Goal: Transaction & Acquisition: Purchase product/service

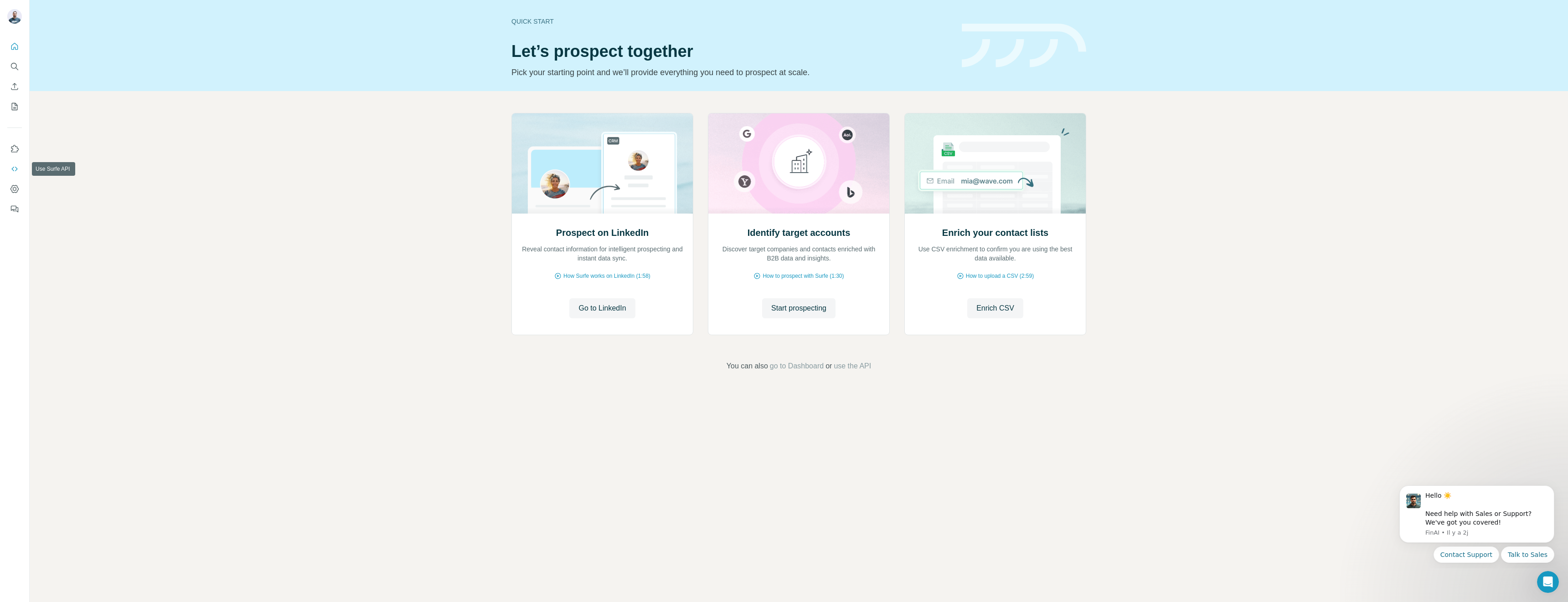
click at [12, 165] on icon "Use Surfe API" at bounding box center [15, 168] width 9 height 9
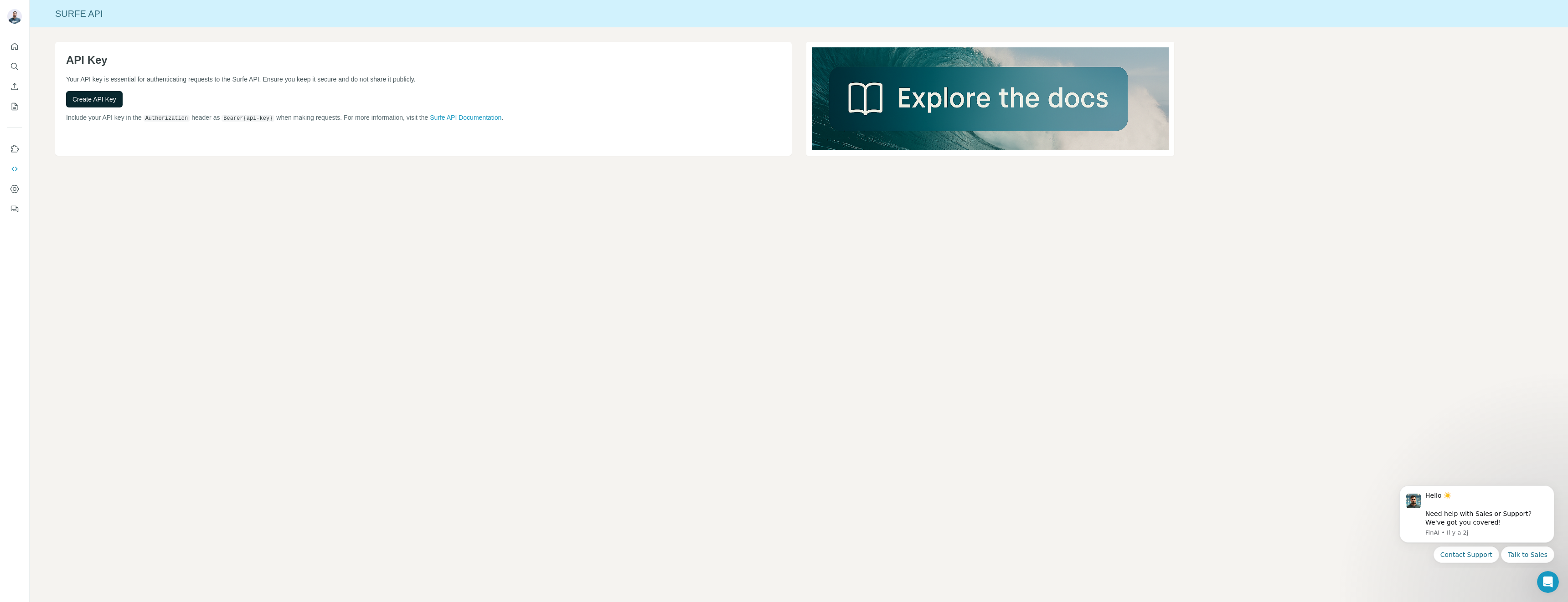
click at [99, 99] on span "Create API Key" at bounding box center [94, 99] width 44 height 9
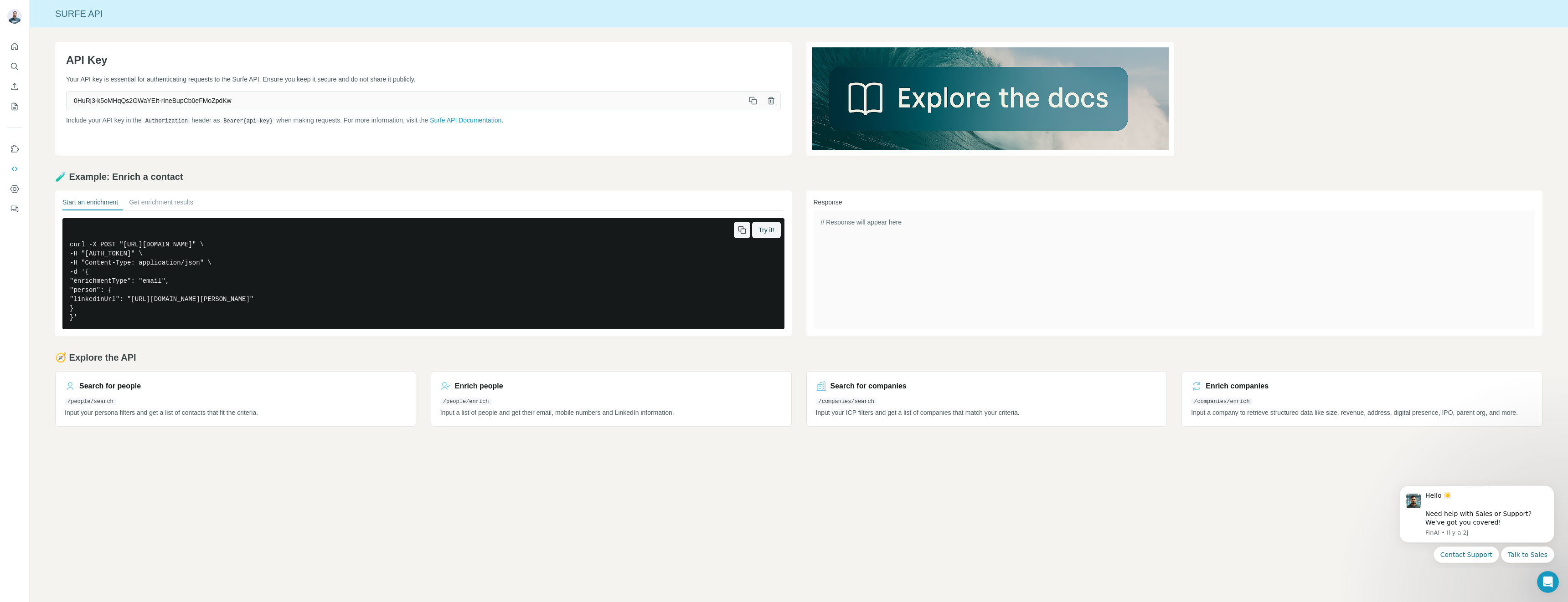
drag, startPoint x: 350, startPoint y: 253, endPoint x: 184, endPoint y: 256, distance: 166.0
click at [184, 256] on pre "curl -X POST "https://api.surfe.com/v1/people/enrichments" \ -H "Authorization:…" at bounding box center [423, 273] width 722 height 111
copy pre "0HuRj3-k5oMHqQs2GWaYEIt-rIneBupCb0eFMoZpdKw"
click at [12, 47] on icon "Quick start" at bounding box center [15, 46] width 9 height 9
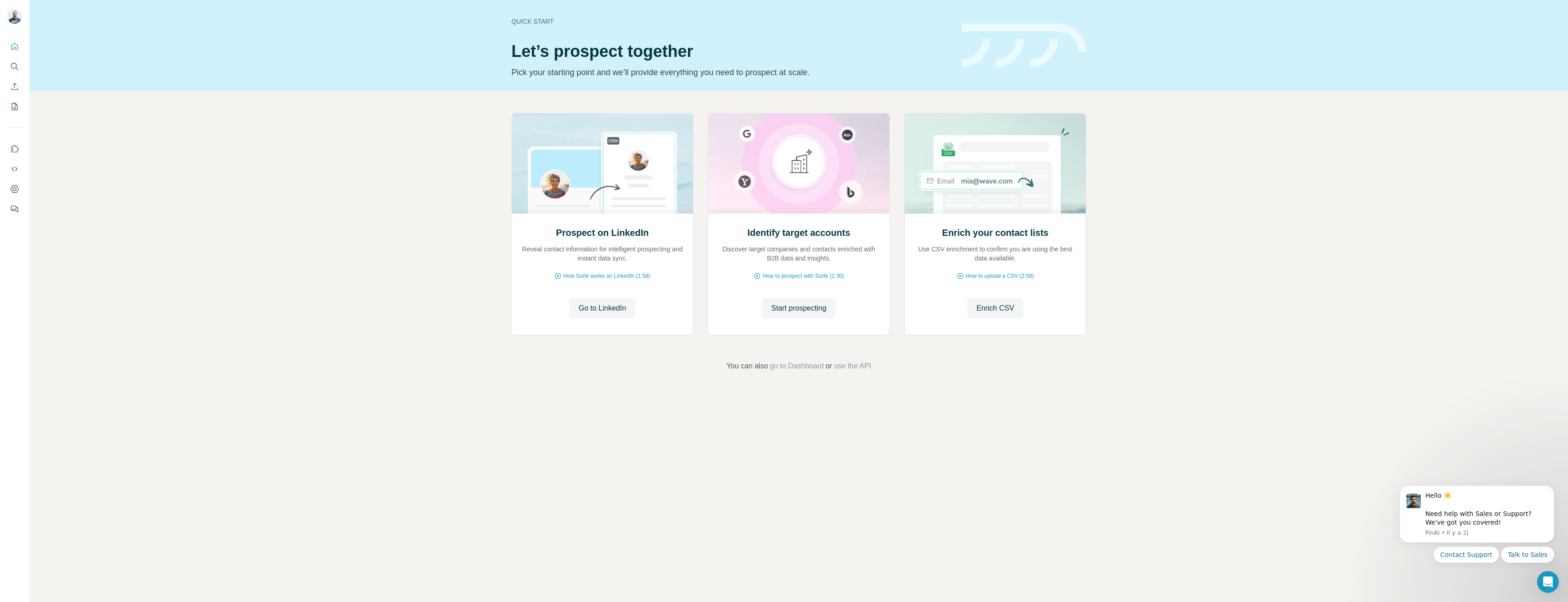
click at [354, 313] on div "Prospect on LinkedIn Reveal contact information for intelligent prospecting and…" at bounding box center [799, 242] width 1538 height 302
click at [17, 165] on icon "Use Surfe API" at bounding box center [15, 168] width 9 height 9
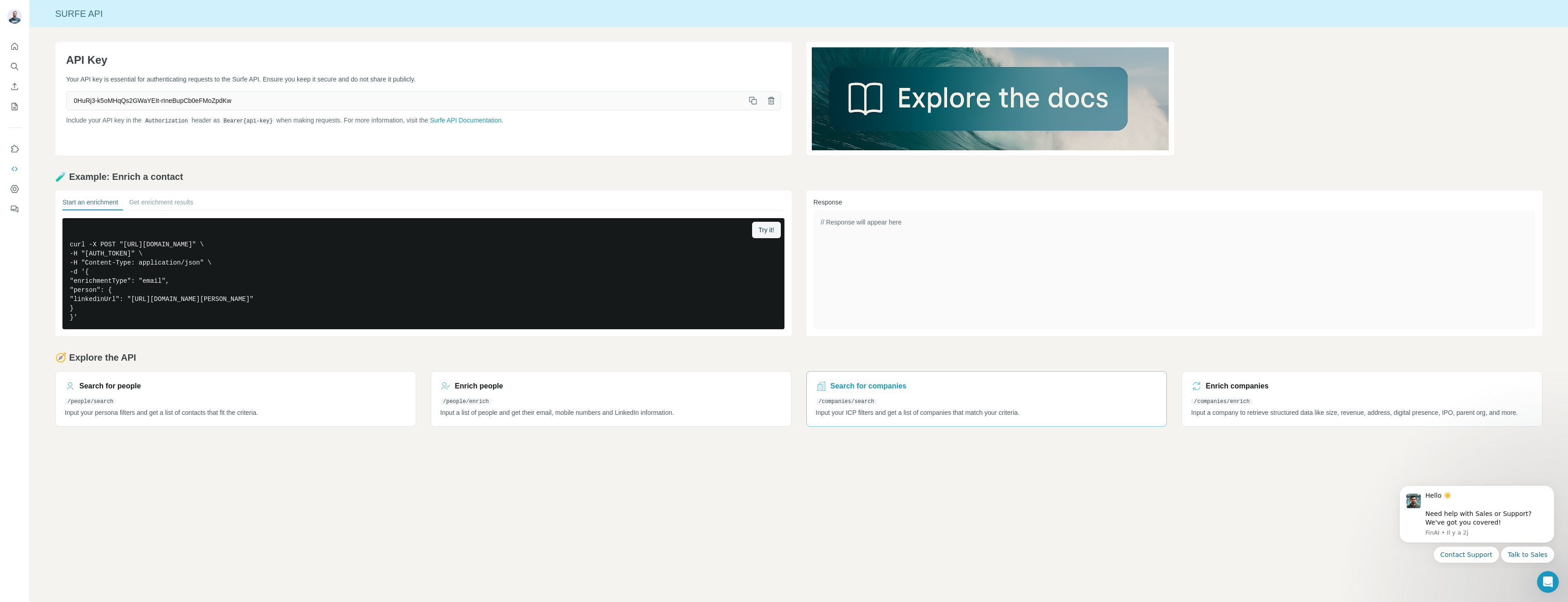
click at [966, 409] on link "Search for companies /companies/search Input your ICP filters and get a list of…" at bounding box center [986, 399] width 361 height 55
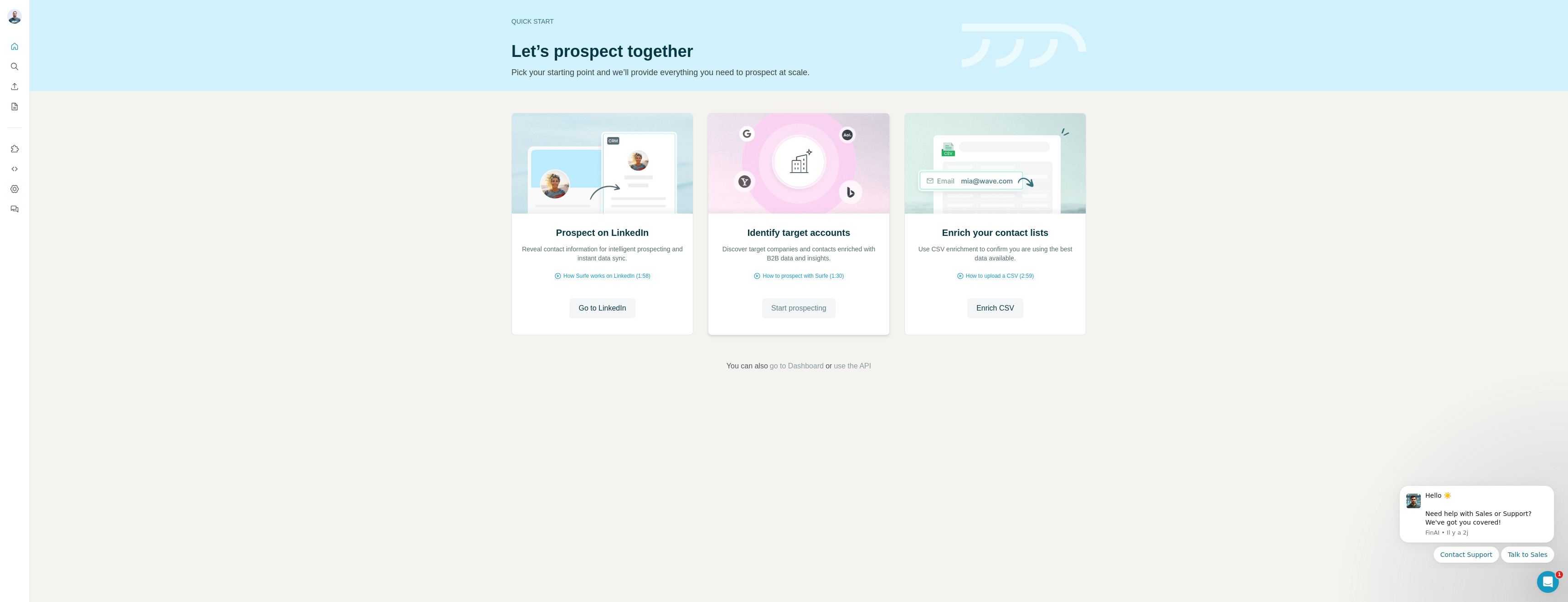
click at [807, 309] on span "Start prospecting" at bounding box center [799, 309] width 55 height 11
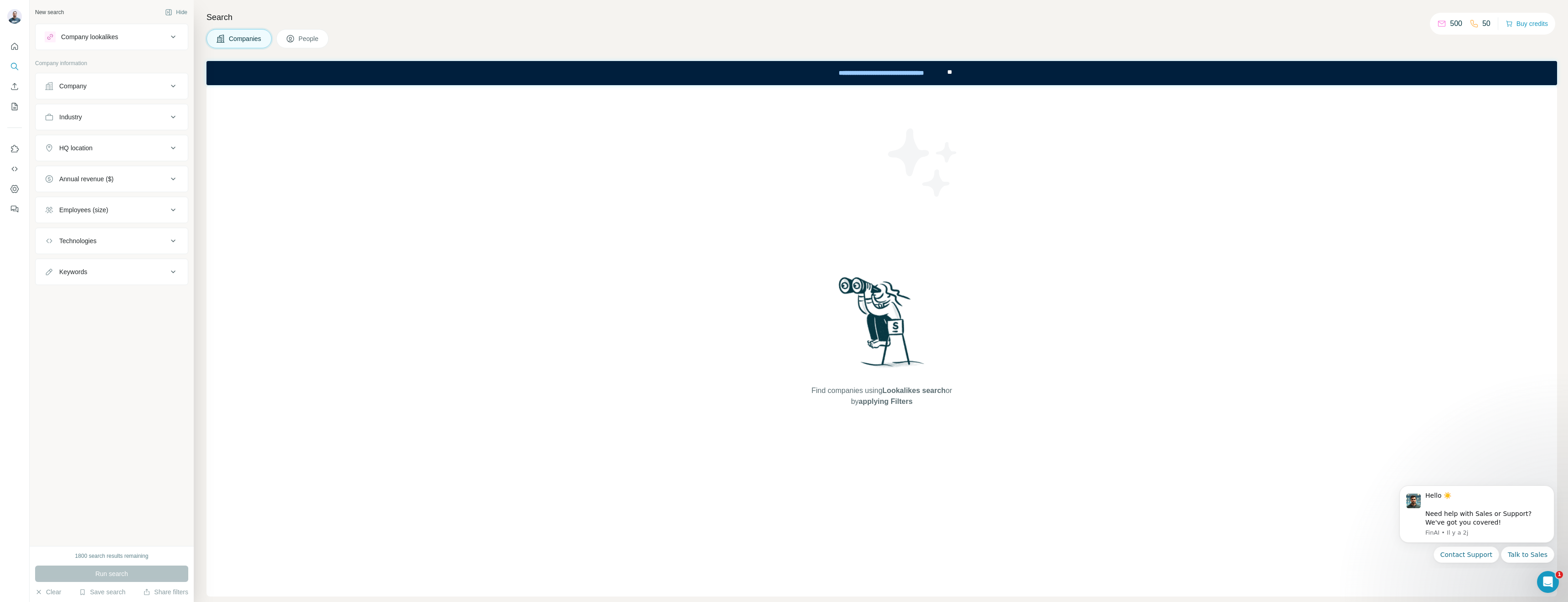
click at [121, 37] on div "Company lookalikes" at bounding box center [106, 37] width 123 height 11
click at [106, 103] on input "text" at bounding box center [112, 104] width 134 height 17
paste input "**********"
type input "**********"
click at [75, 132] on p "cedeo.fr" at bounding box center [92, 133] width 44 height 8
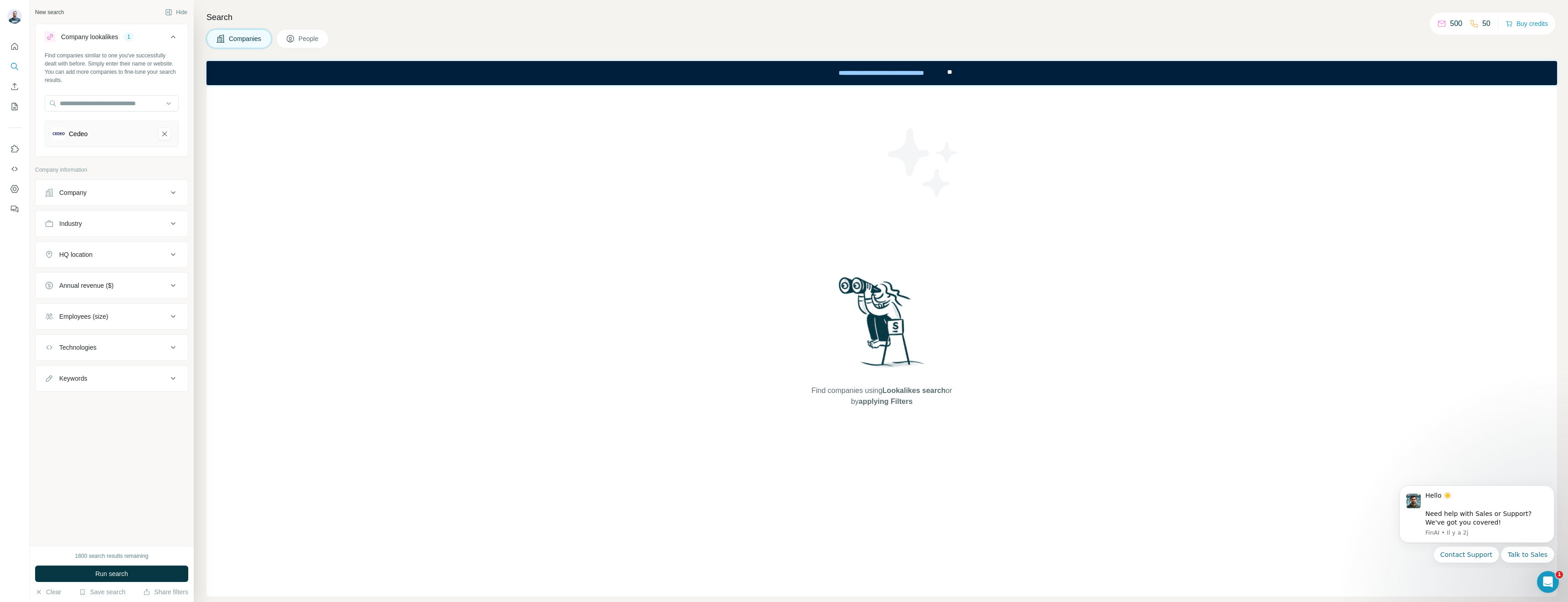
click at [90, 189] on div "Company" at bounding box center [106, 192] width 123 height 9
click at [101, 574] on span "Run search" at bounding box center [112, 574] width 33 height 9
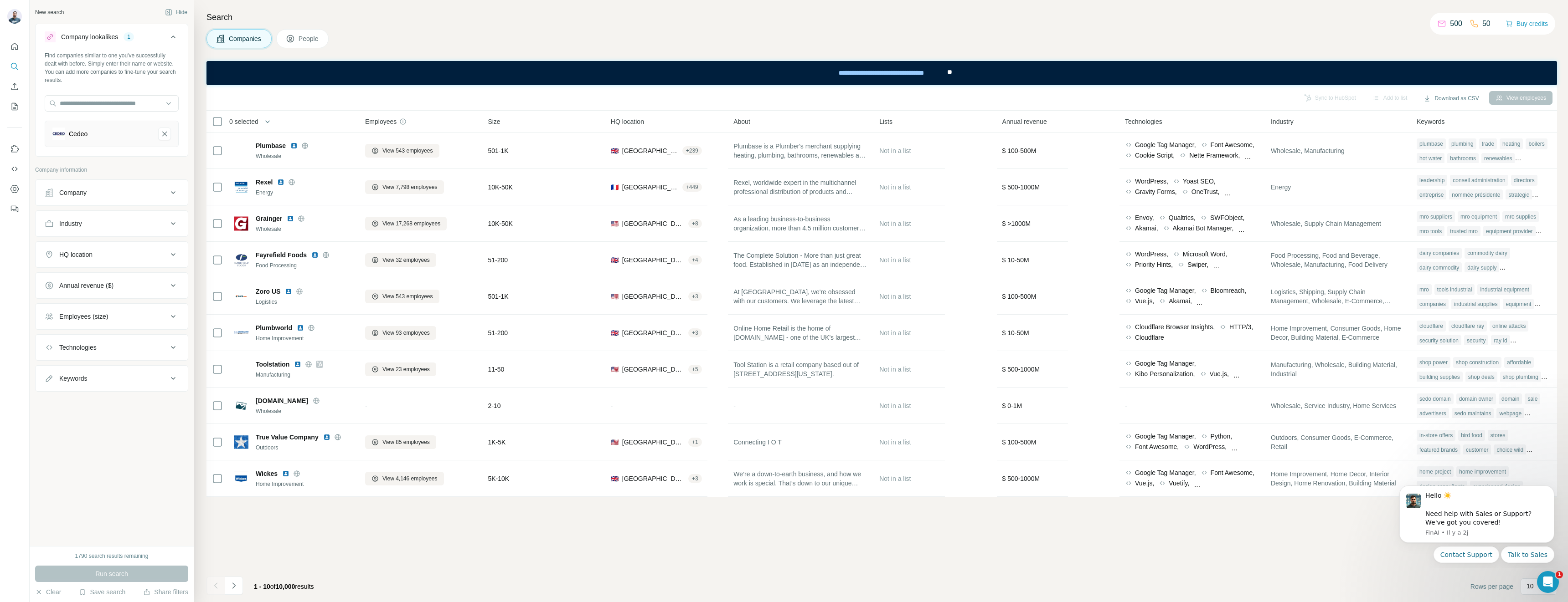
click at [151, 258] on div "HQ location" at bounding box center [106, 254] width 123 height 9
click at [137, 280] on input "text" at bounding box center [112, 278] width 134 height 17
type input "******"
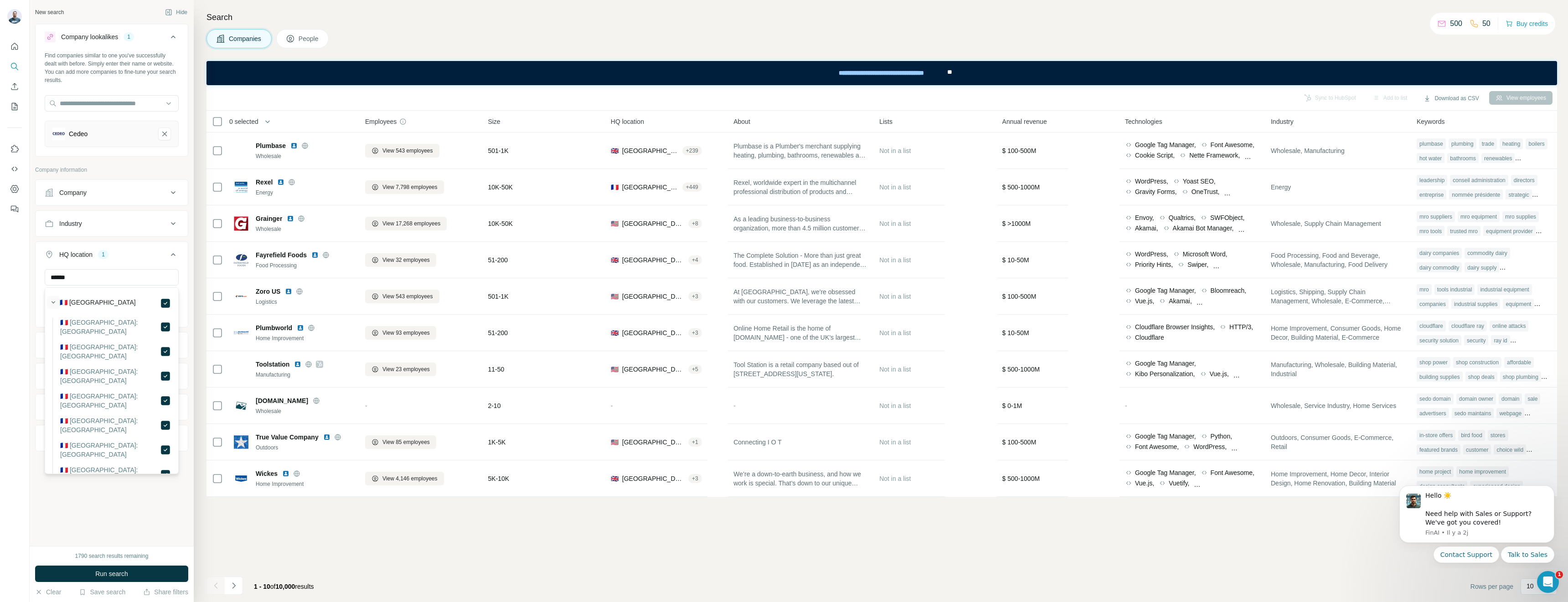
click at [51, 302] on icon "button" at bounding box center [53, 302] width 9 height 9
click at [79, 490] on div "New search Hide Company lookalikes 1 Find companies similar to one you've succe…" at bounding box center [112, 273] width 164 height 546
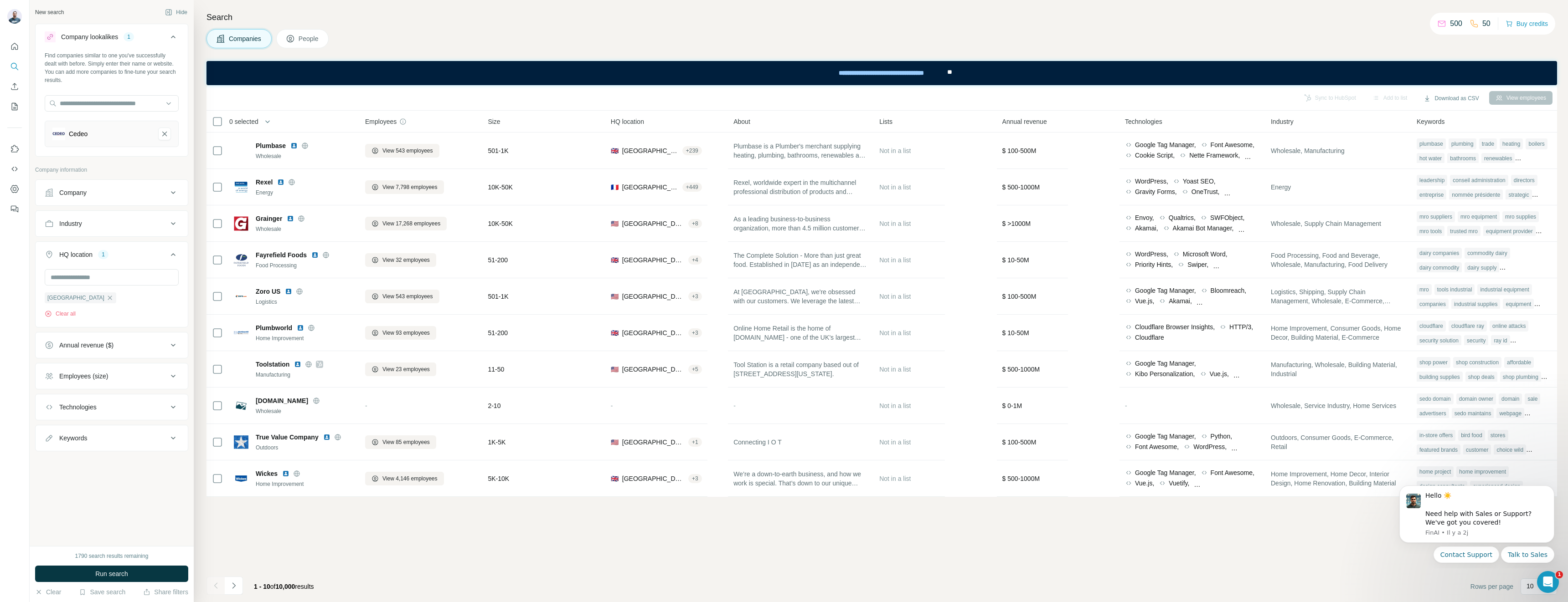
click at [117, 198] on button "Company" at bounding box center [111, 193] width 152 height 22
click at [117, 198] on button "Company" at bounding box center [111, 194] width 152 height 26
click at [121, 229] on button "Industry" at bounding box center [111, 224] width 152 height 22
click at [121, 229] on button "Industry" at bounding box center [111, 225] width 152 height 26
click at [112, 574] on span "Run search" at bounding box center [112, 574] width 33 height 9
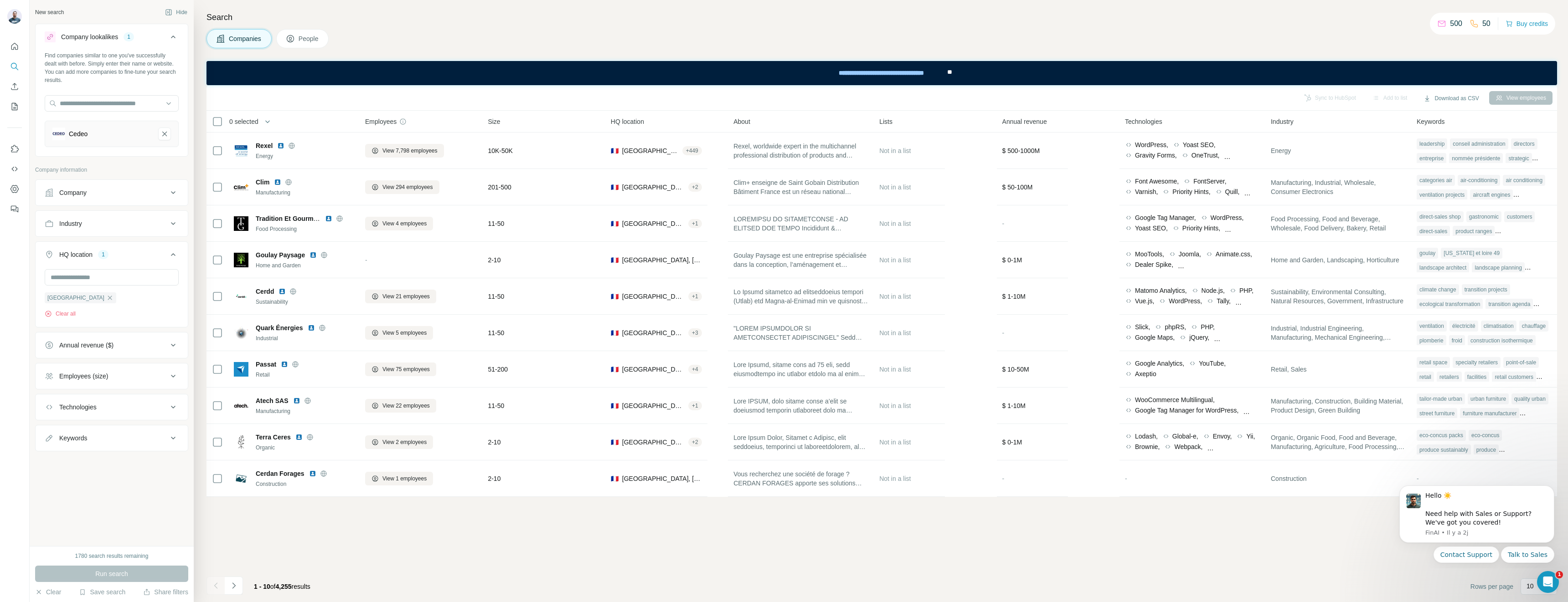
click at [309, 43] on button "People" at bounding box center [303, 39] width 53 height 19
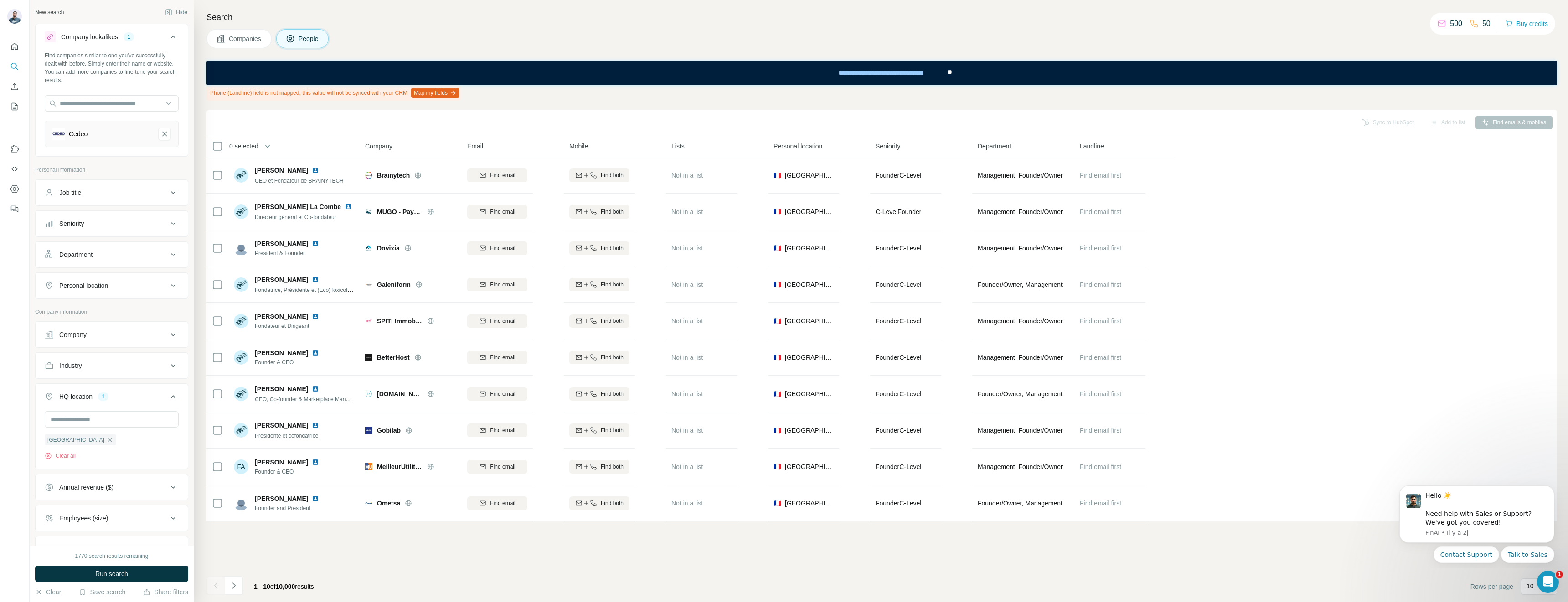
click at [309, 43] on button "People" at bounding box center [303, 39] width 53 height 19
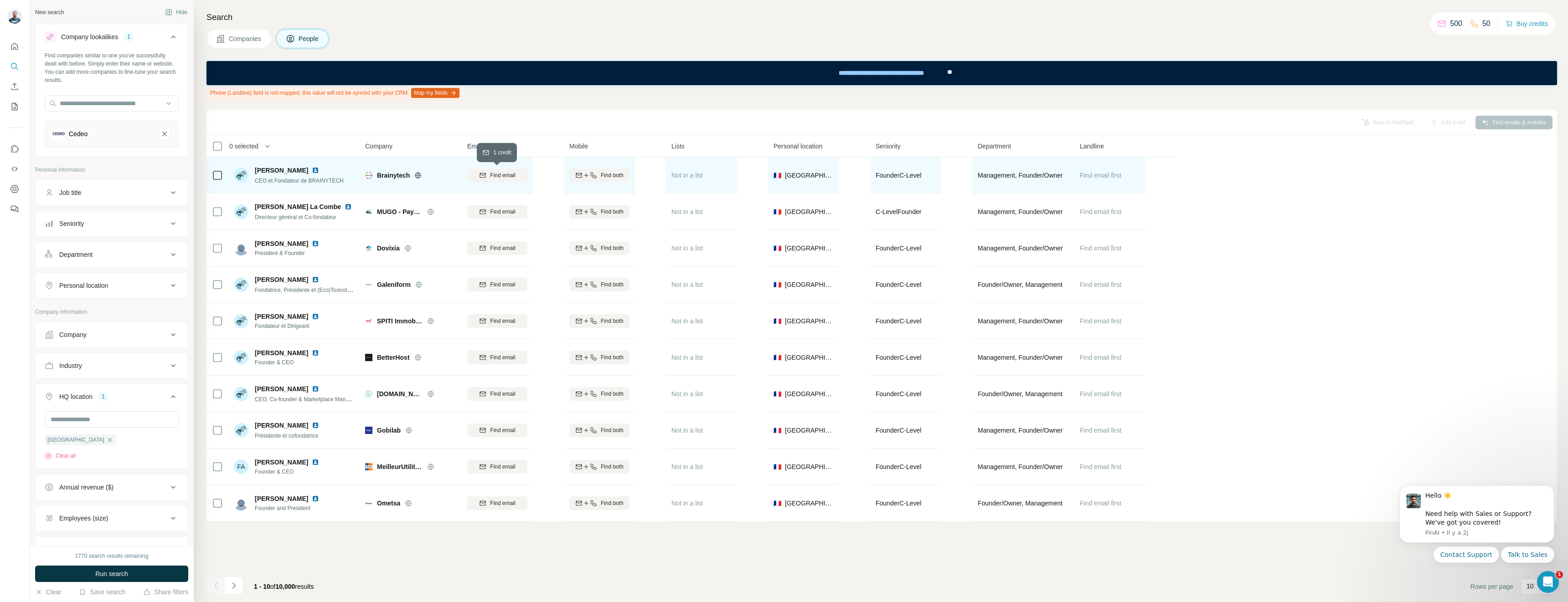
click at [486, 176] on icon "button" at bounding box center [482, 175] width 8 height 8
click at [128, 496] on button "Limit results per company" at bounding box center [111, 491] width 152 height 22
click at [128, 496] on button "Limit results per company" at bounding box center [111, 492] width 152 height 26
click at [238, 553] on div "Sync to HubSpot Add to list Find emails & mobiles 0 selected People Company Ema…" at bounding box center [881, 356] width 1350 height 492
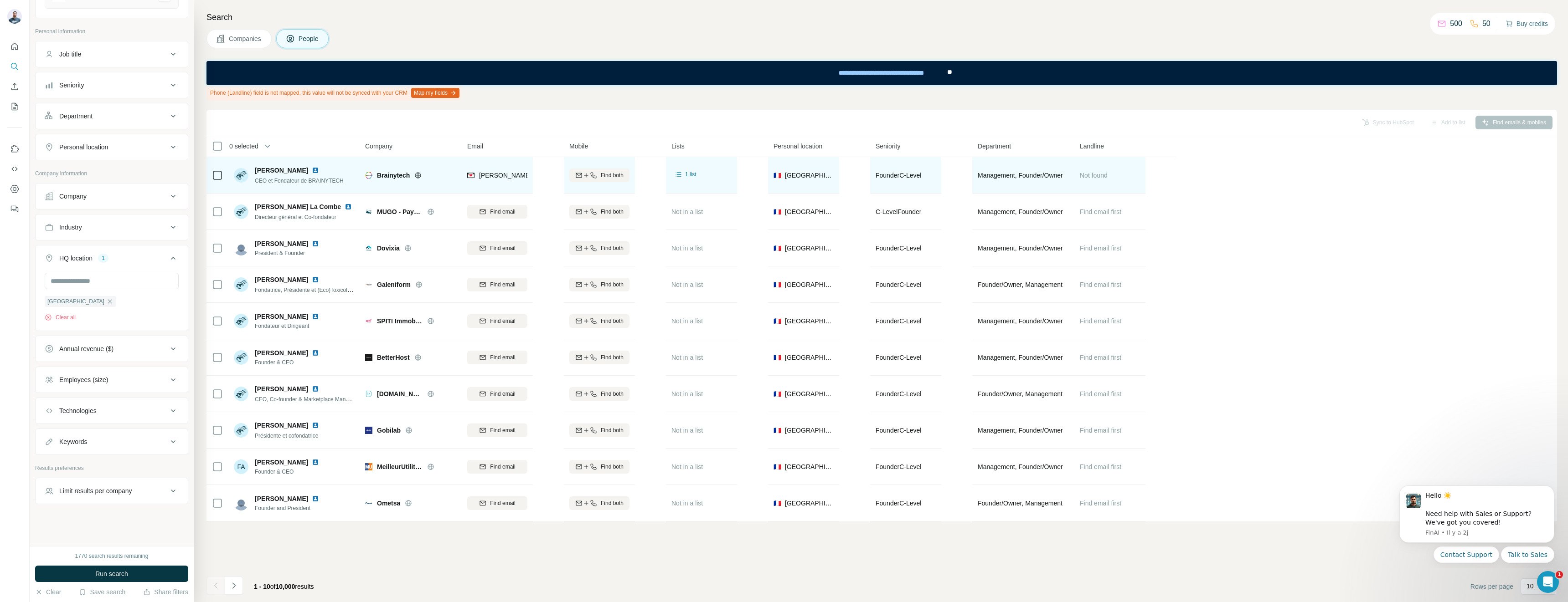
click at [1514, 24] on button "Buy credits" at bounding box center [1526, 23] width 42 height 12
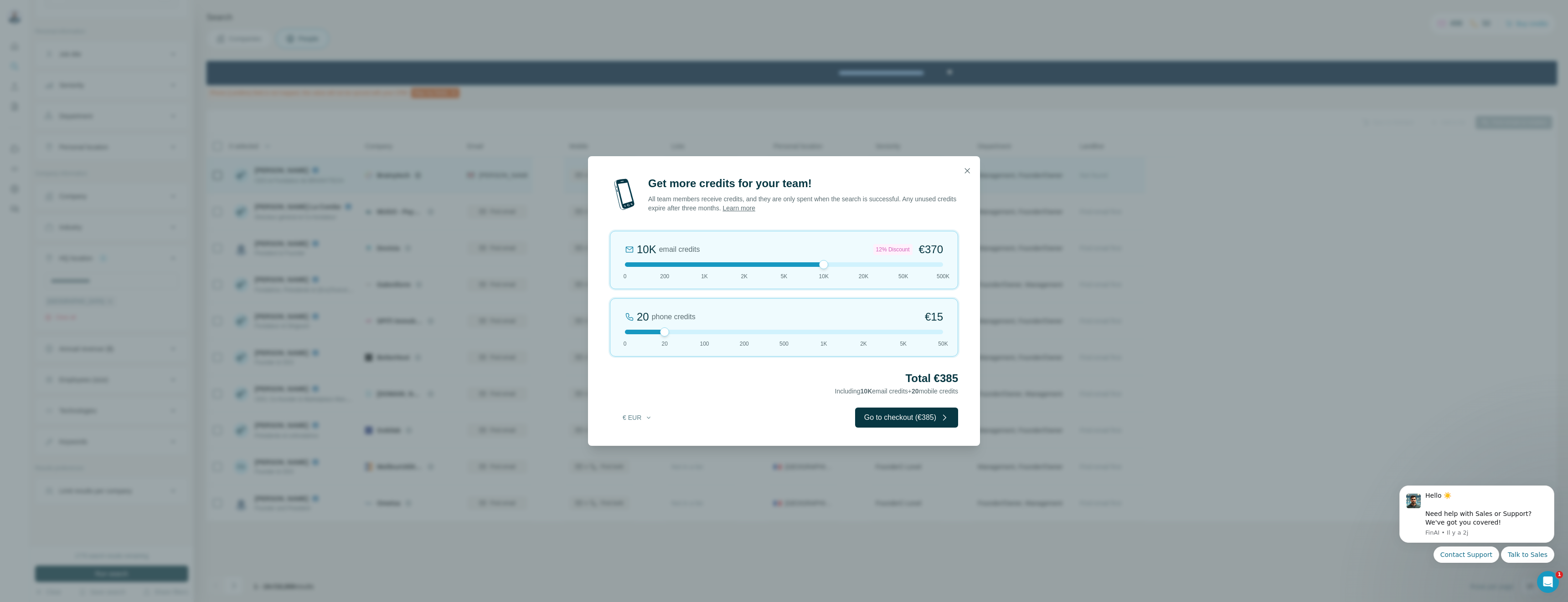
drag, startPoint x: 662, startPoint y: 264, endPoint x: 812, endPoint y: 272, distance: 150.2
click at [812, 272] on div "10K email credits 12% Discount €370 0 200 1K 2K 5K 10K 20K 50K 500K" at bounding box center [784, 260] width 348 height 58
drag, startPoint x: 667, startPoint y: 331, endPoint x: 822, endPoint y: 334, distance: 155.0
click at [822, 334] on div at bounding box center [823, 331] width 9 height 9
click at [970, 172] on icon "button" at bounding box center [966, 171] width 9 height 9
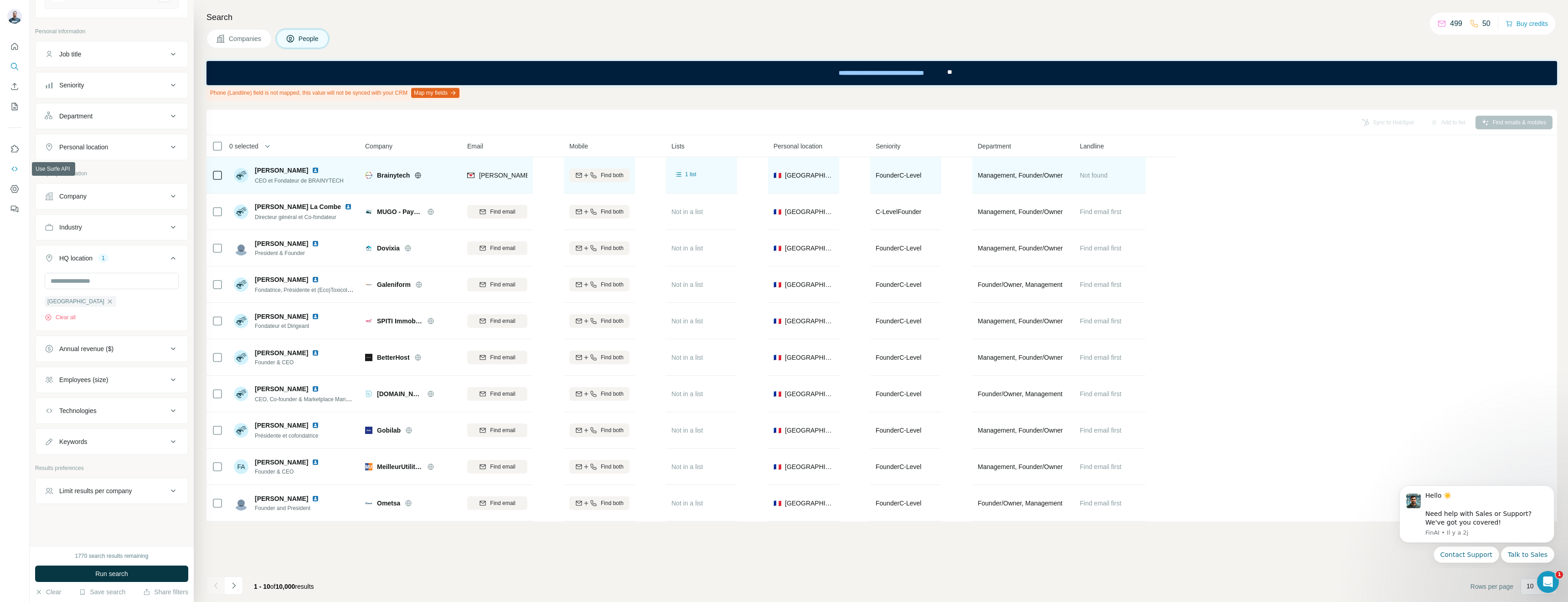
click at [16, 174] on button "Use Surfe API" at bounding box center [15, 169] width 15 height 17
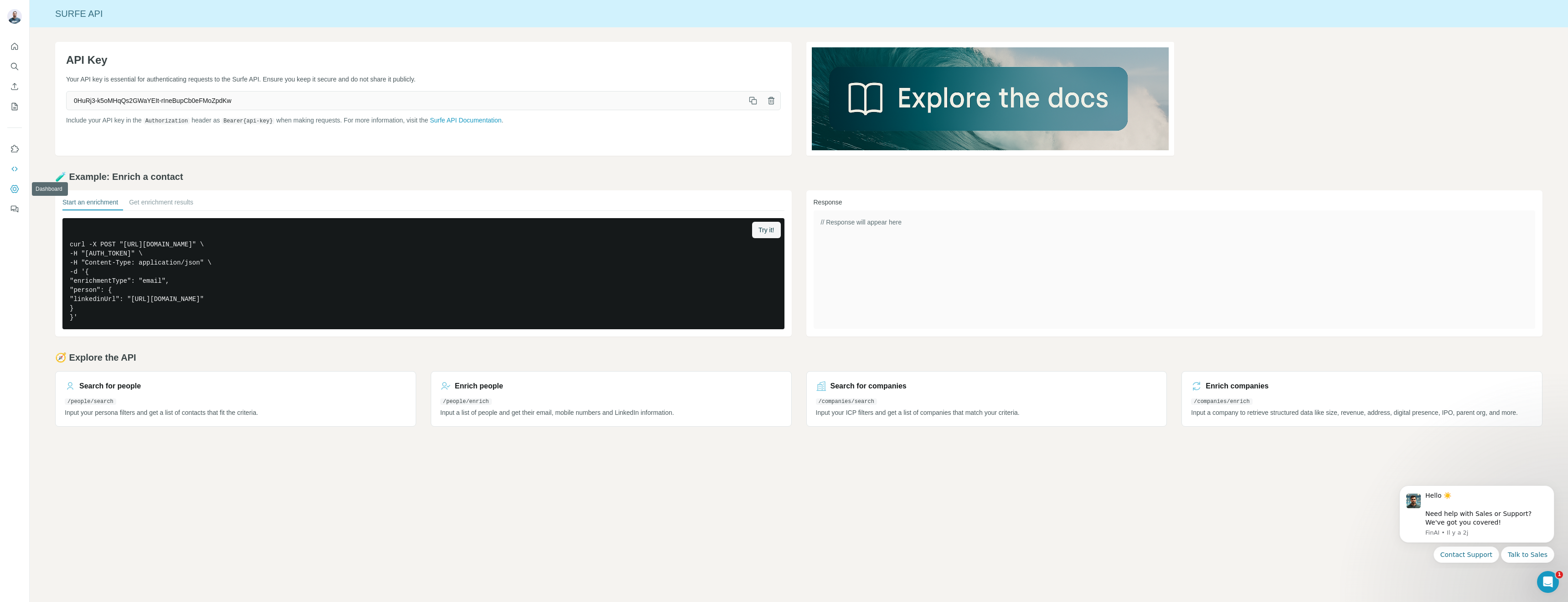
click at [16, 188] on icon "Dashboard" at bounding box center [14, 188] width 3 height 3
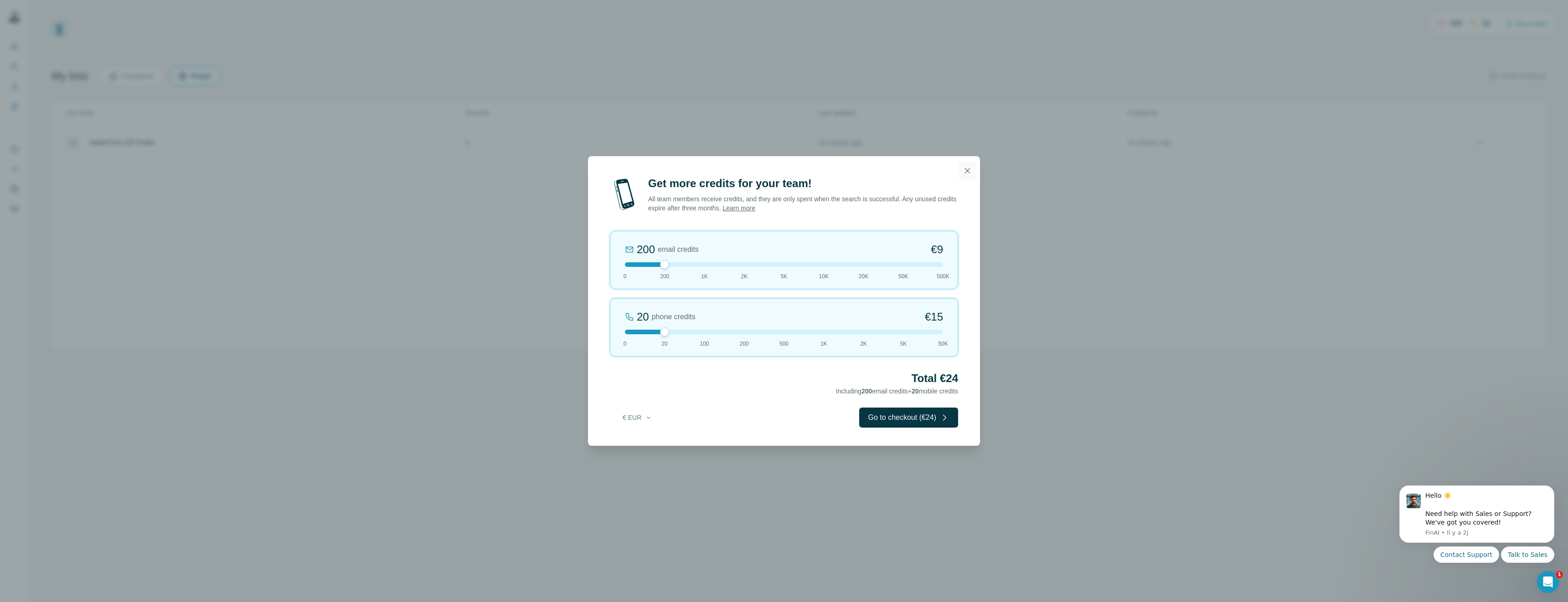
click at [969, 168] on icon "button" at bounding box center [966, 171] width 9 height 9
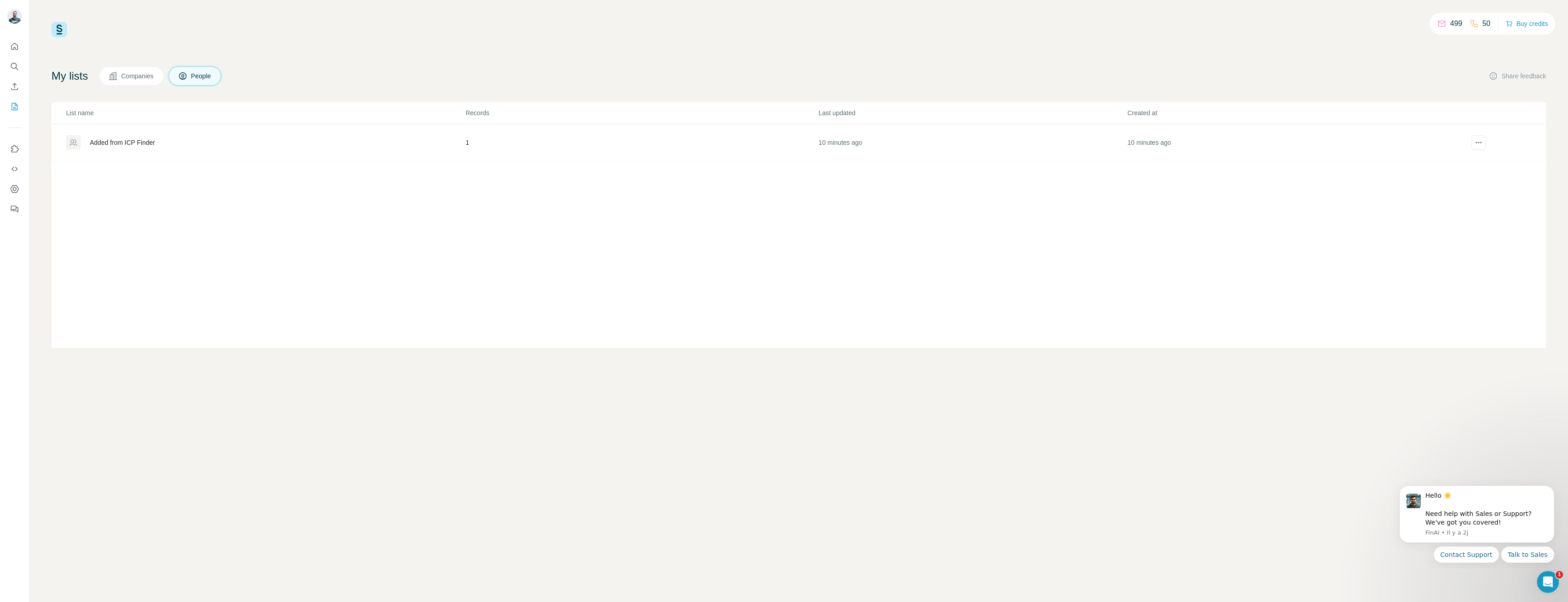
click at [136, 70] on button "Companies" at bounding box center [131, 76] width 65 height 19
click at [1450, 25] on p "499" at bounding box center [1456, 23] width 12 height 11
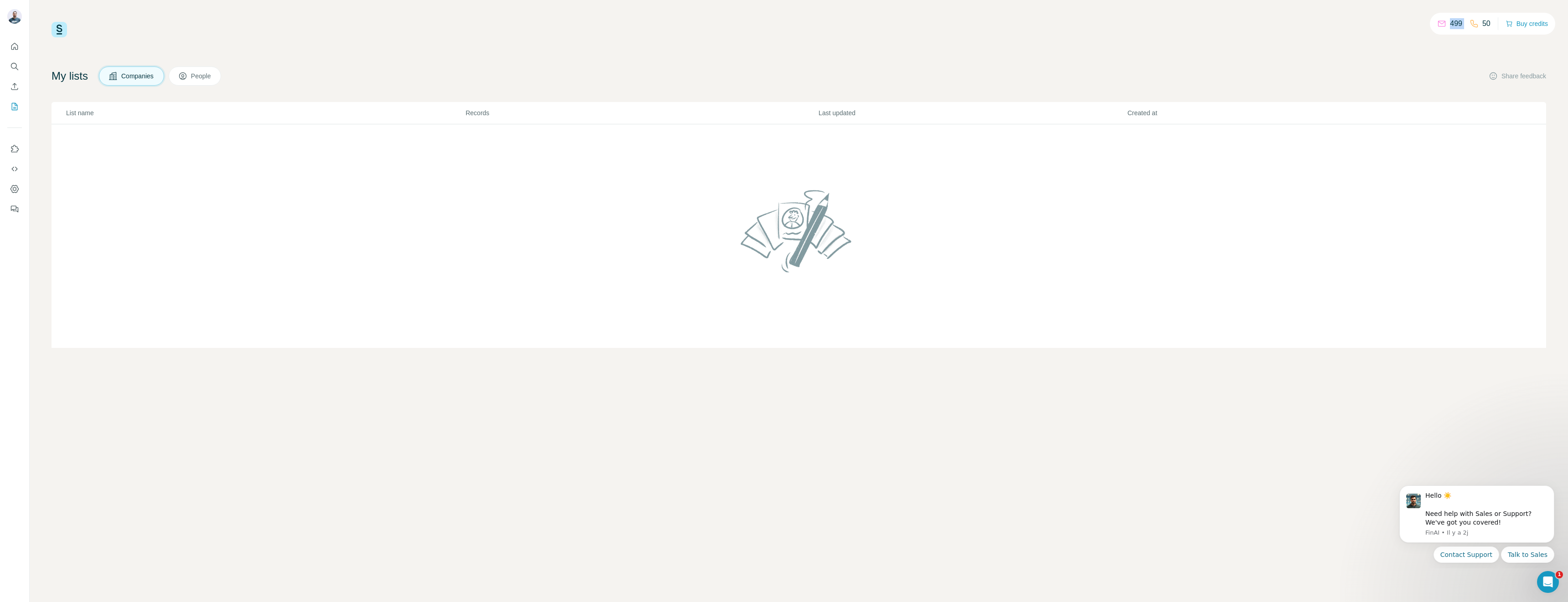
click at [206, 76] on span "People" at bounding box center [201, 76] width 21 height 9
click at [140, 144] on div "Added from ICP Finder" at bounding box center [122, 142] width 65 height 9
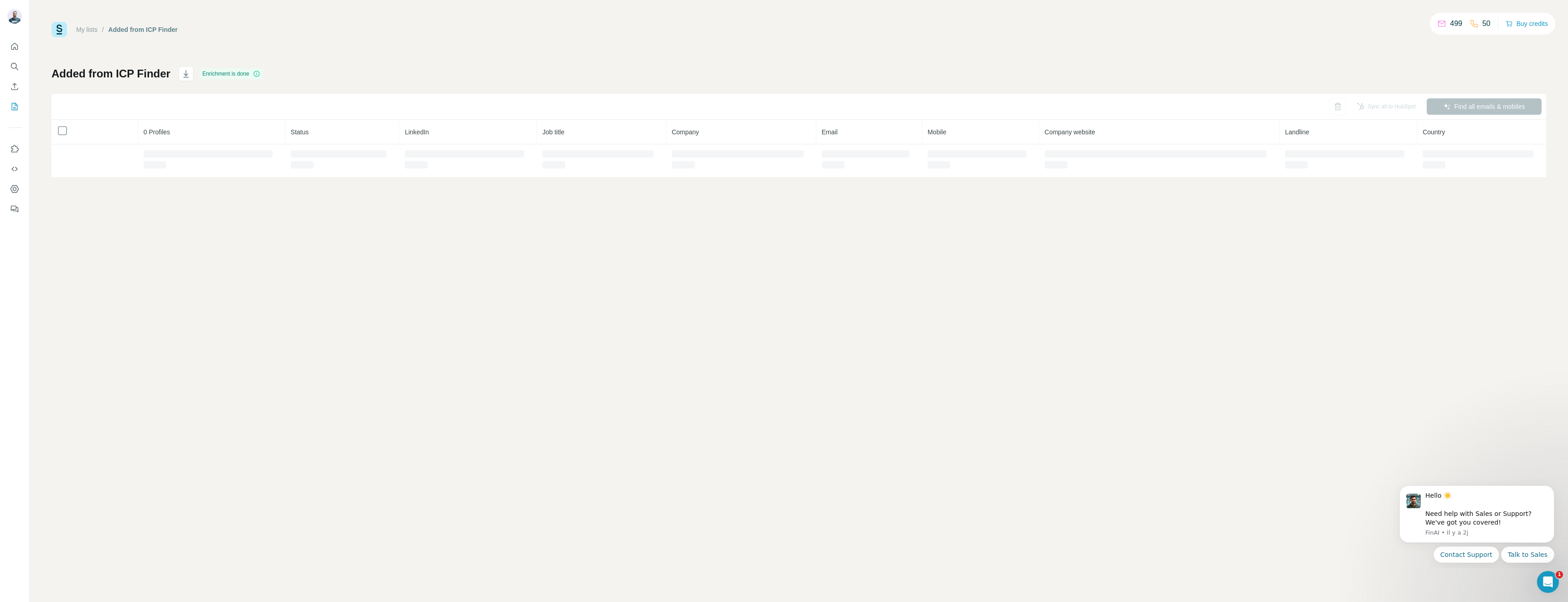
click at [140, 144] on th "0 Profiles" at bounding box center [211, 133] width 147 height 25
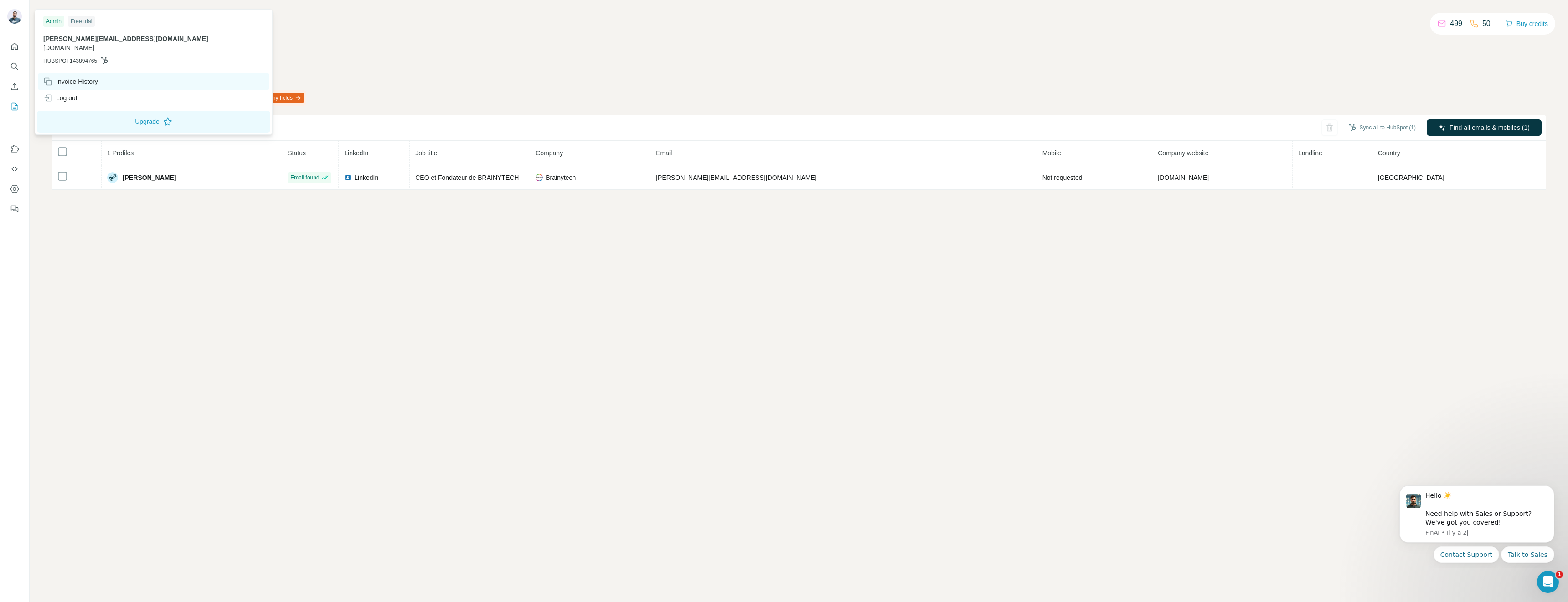
click at [86, 77] on div "Invoice History" at bounding box center [70, 81] width 55 height 9
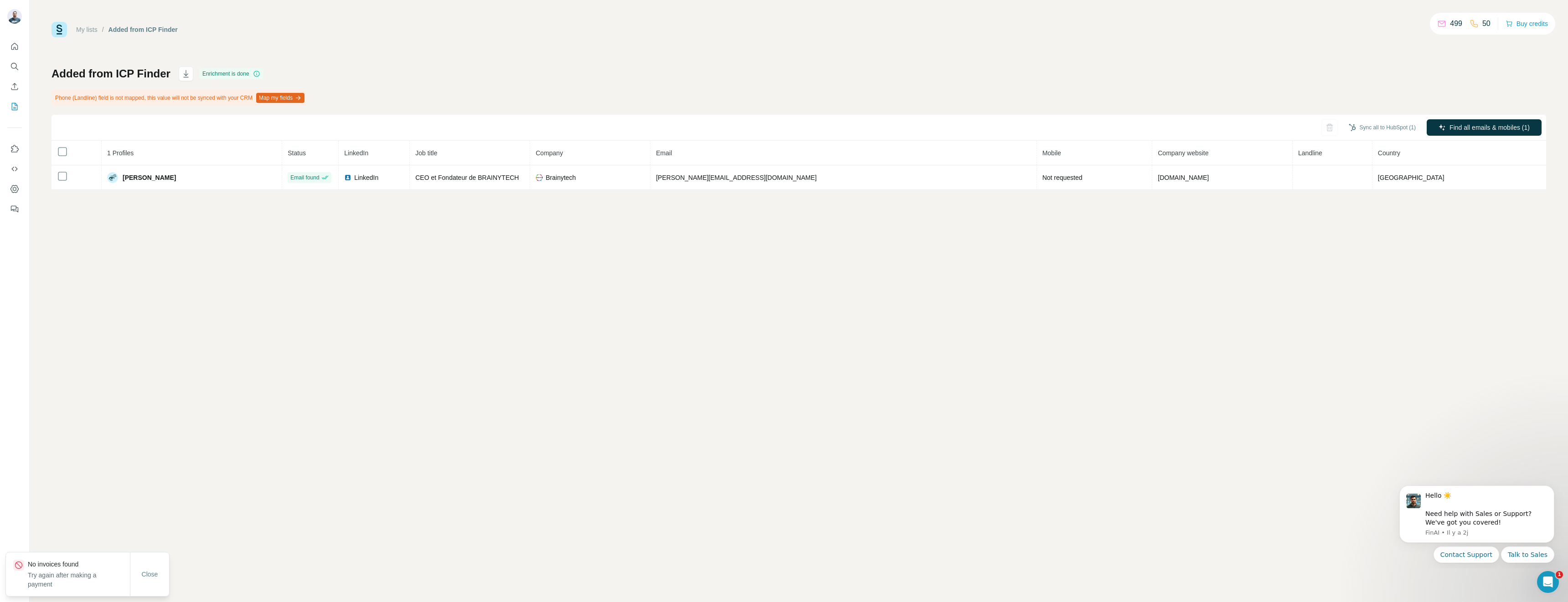
click at [305, 104] on div "Phone (Landline) field is not mapped, this value will not be synced with your C…" at bounding box center [179, 98] width 255 height 15
click at [306, 92] on div "Phone (Landline) field is not mapped, this value will not be synced with your C…" at bounding box center [179, 98] width 255 height 15
click at [300, 99] on button "Map my fields" at bounding box center [280, 98] width 48 height 10
